Goal: Information Seeking & Learning: Learn about a topic

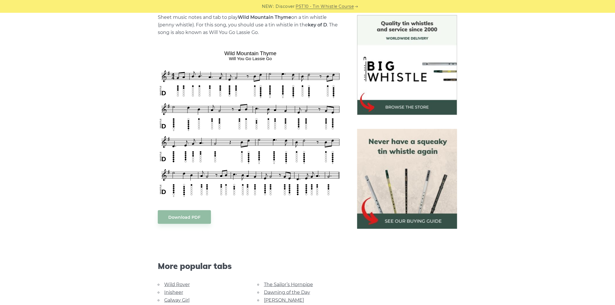
scroll to position [258, 0]
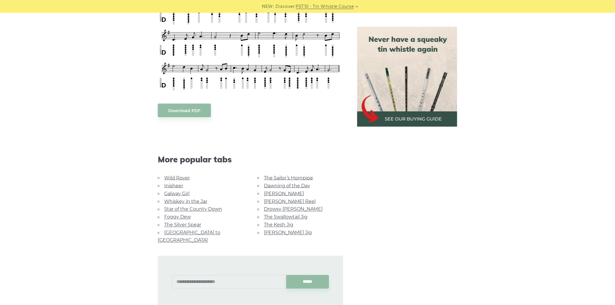
drag, startPoint x: 192, startPoint y: 221, endPoint x: 192, endPoint y: 225, distance: 4.4
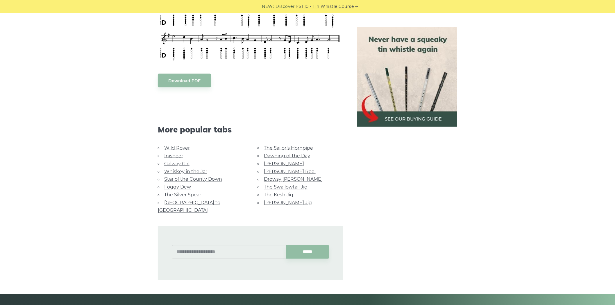
scroll to position [290, 0]
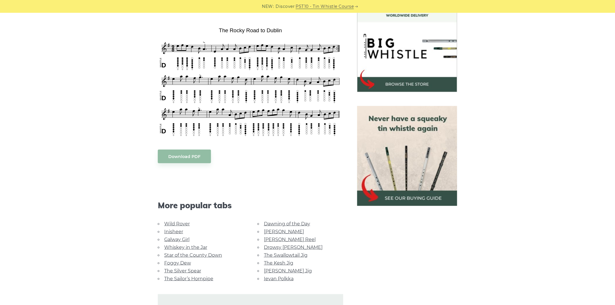
scroll to position [193, 0]
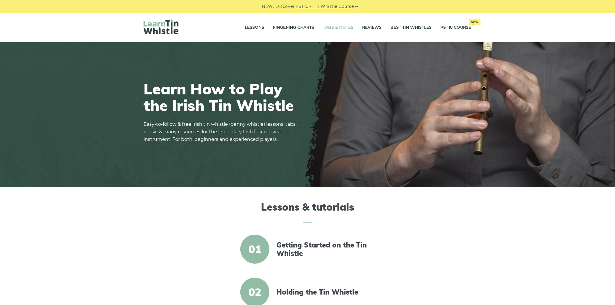
click at [341, 25] on link "Tabs & Notes" at bounding box center [338, 27] width 30 height 15
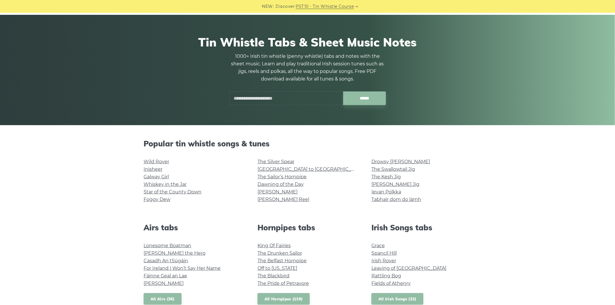
scroll to position [32, 0]
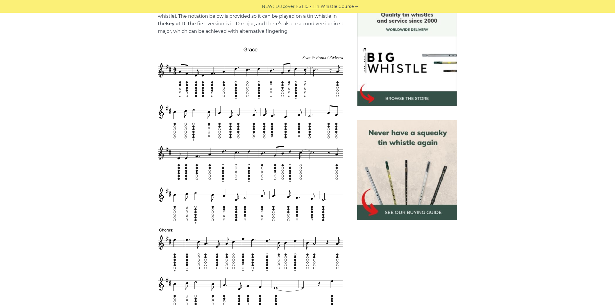
scroll to position [161, 0]
